Goal: Information Seeking & Learning: Learn about a topic

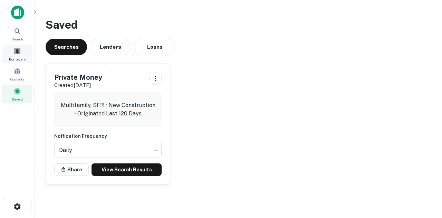
click at [21, 54] on span at bounding box center [17, 51] width 8 height 8
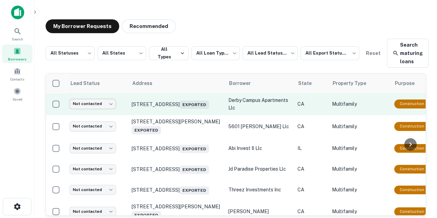
click at [112, 105] on body "**********" at bounding box center [218, 109] width 437 height 218
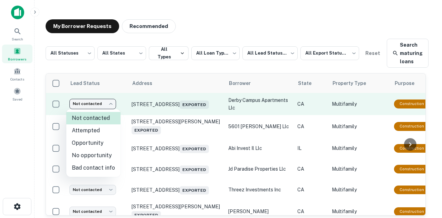
click at [112, 105] on div at bounding box center [221, 109] width 442 height 218
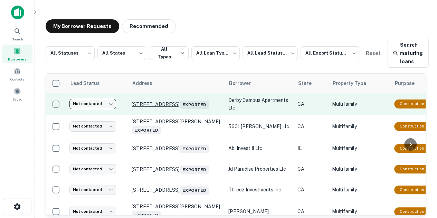
click at [190, 99] on p "2832 Derby St Berkeley, CA 94705 Exported" at bounding box center [176, 104] width 90 height 10
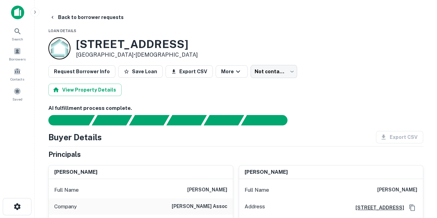
click at [19, 53] on span at bounding box center [17, 51] width 8 height 8
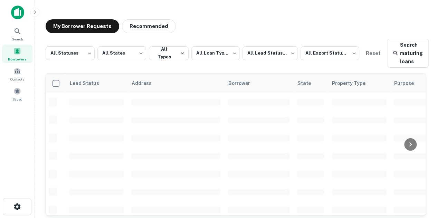
drag, startPoint x: 0, startPoint y: 0, endPoint x: 208, endPoint y: 104, distance: 232.3
click at [208, 104] on td at bounding box center [175, 102] width 97 height 18
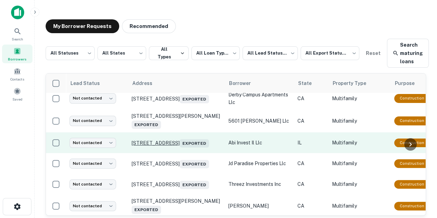
scroll to position [6, 0]
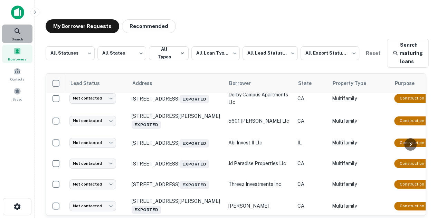
click at [17, 35] on icon at bounding box center [17, 31] width 8 height 8
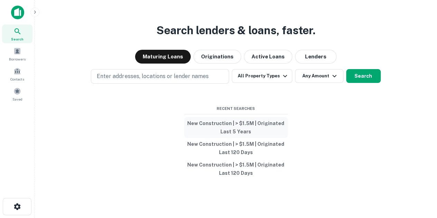
click at [248, 127] on button "New Construction | > $1.5M | Originated Last 5 Years" at bounding box center [236, 127] width 104 height 21
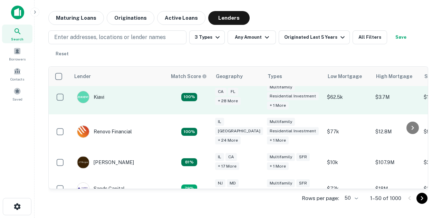
scroll to position [41, 0]
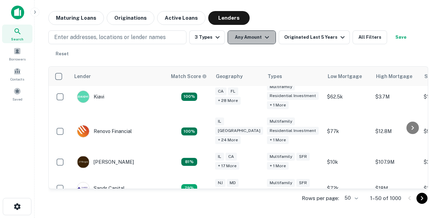
click at [270, 39] on button "Any Amount" at bounding box center [251, 37] width 48 height 14
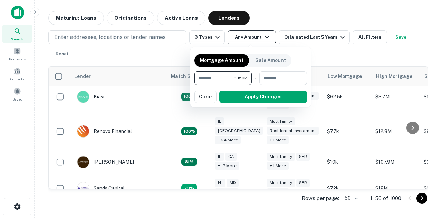
type input "*******"
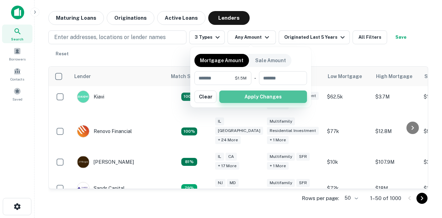
click at [266, 97] on button "Apply Changes" at bounding box center [263, 96] width 88 height 12
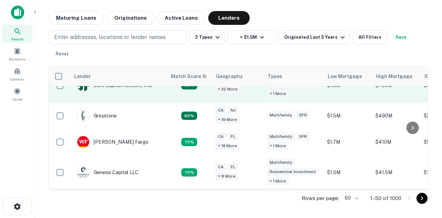
scroll to position [228, 0]
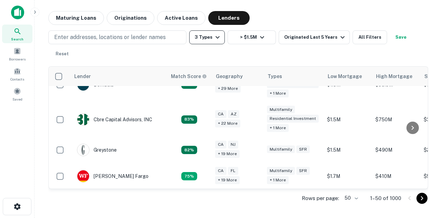
click at [215, 38] on icon "button" at bounding box center [217, 37] width 8 height 8
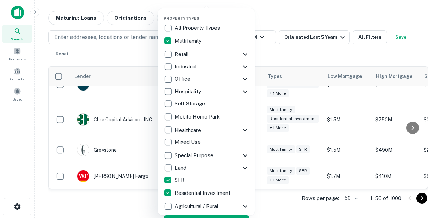
drag, startPoint x: 306, startPoint y: 55, endPoint x: 277, endPoint y: 90, distance: 45.6
click at [306, 55] on div at bounding box center [221, 109] width 442 height 218
